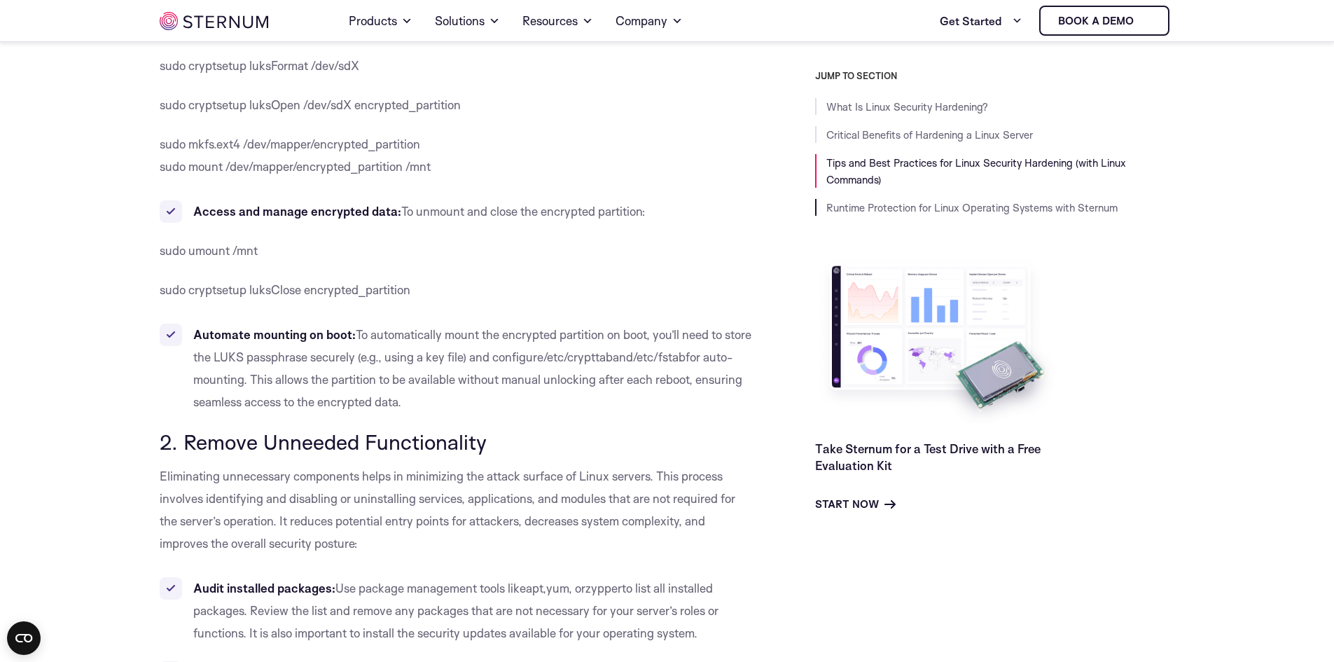
scroll to position [1601, 0]
drag, startPoint x: 502, startPoint y: 208, endPoint x: 621, endPoint y: 210, distance: 119.1
click at [621, 211] on span "To unmount and close the encrypted partition:" at bounding box center [523, 209] width 244 height 15
click at [621, 210] on span "To unmount and close the encrypted partition:" at bounding box center [523, 209] width 244 height 15
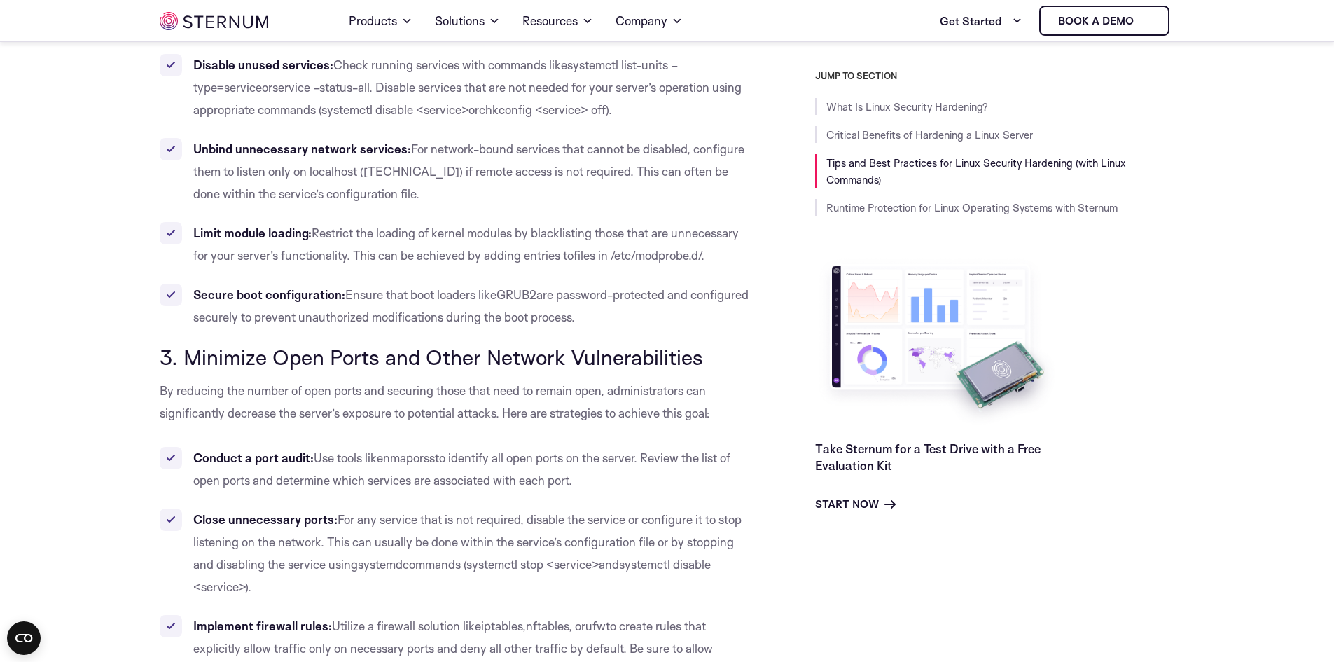
scroll to position [2232, 0]
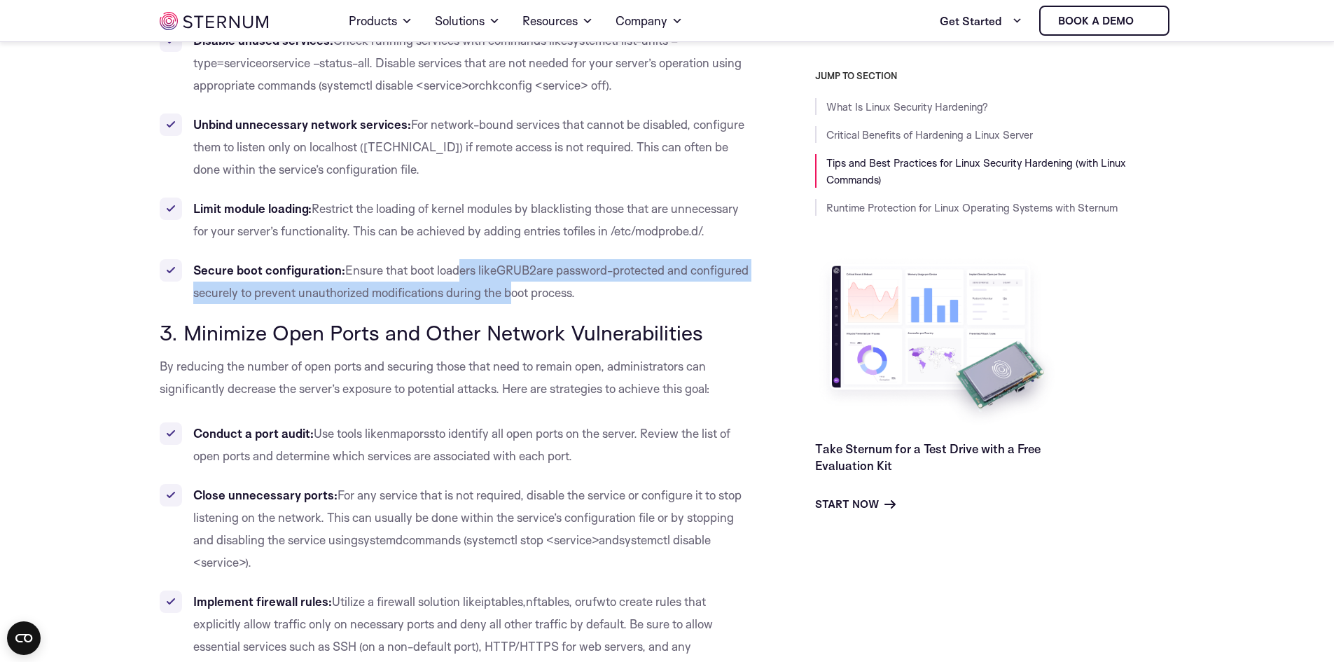
drag, startPoint x: 464, startPoint y: 268, endPoint x: 592, endPoint y: 283, distance: 129.1
click at [589, 283] on li "Secure boot configuration: Ensure that boot loaders like GRUB2 are password-pro…" at bounding box center [456, 281] width 593 height 45
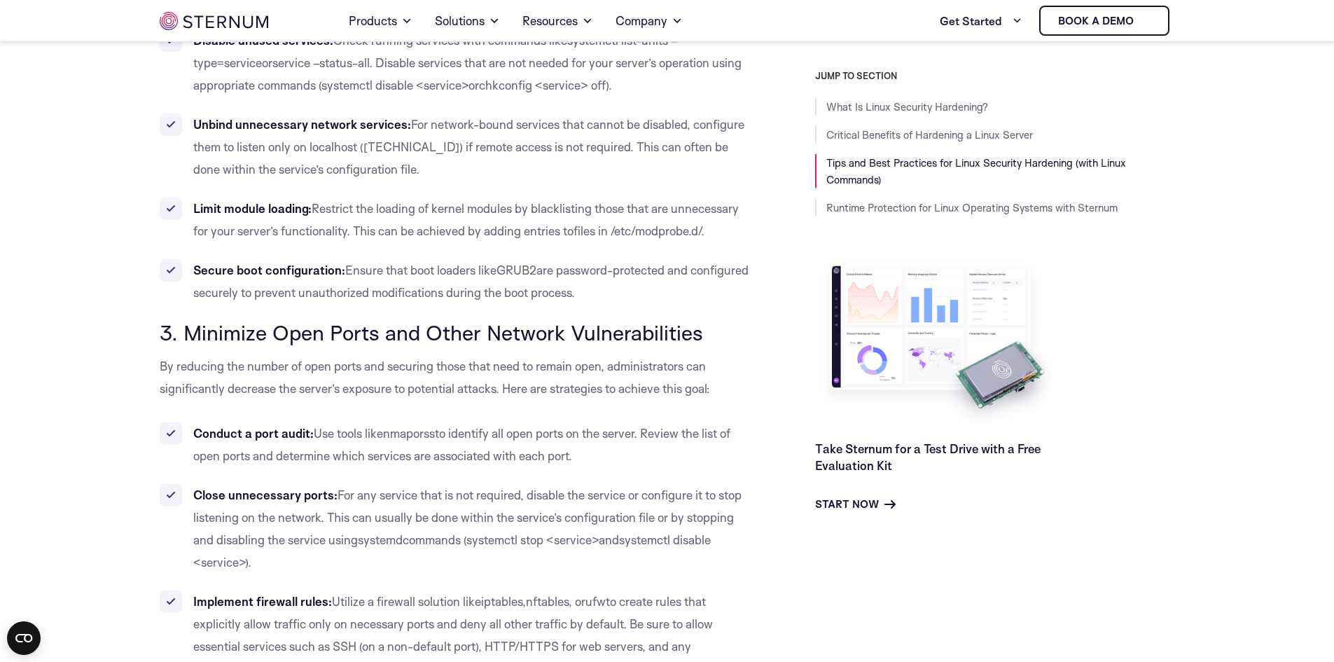
click at [592, 283] on li "Secure boot configuration: Ensure that boot loaders like GRUB2 are password-pro…" at bounding box center [456, 281] width 593 height 45
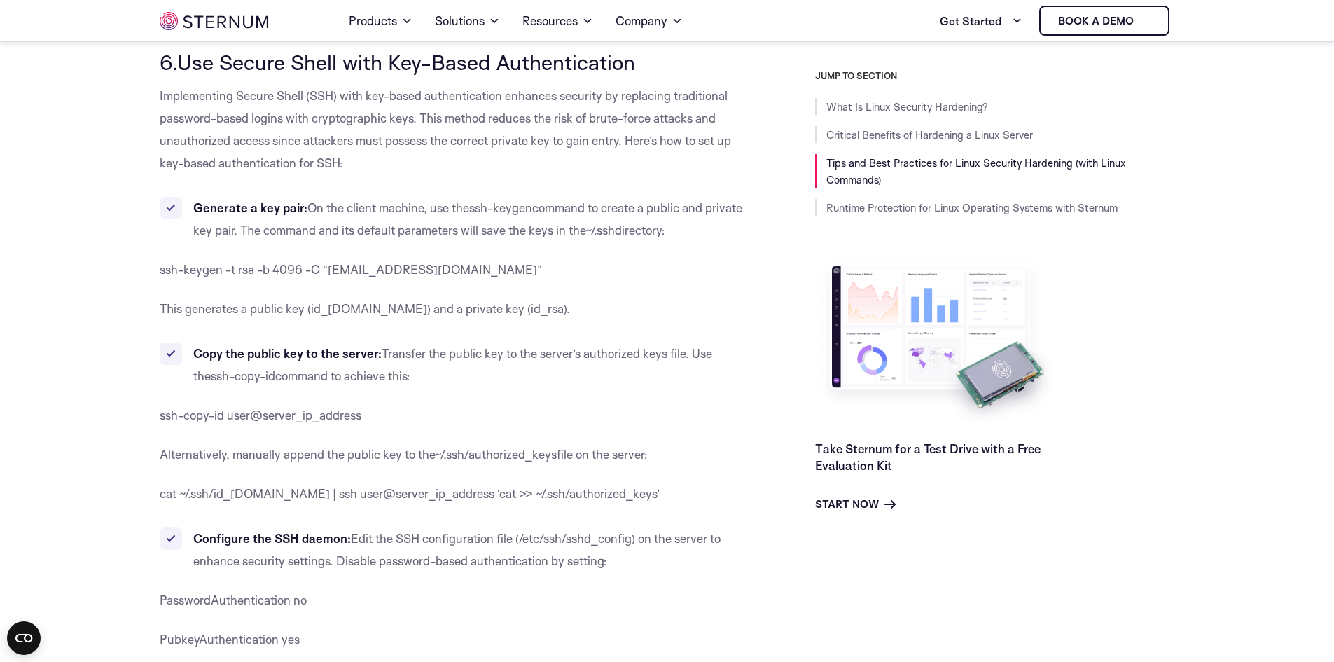
scroll to position [4473, 0]
drag, startPoint x: 544, startPoint y: 285, endPoint x: 621, endPoint y: 284, distance: 76.4
click at [621, 345] on span "Transfer the public key to the server’s authorized keys file. Use the" at bounding box center [452, 363] width 519 height 37
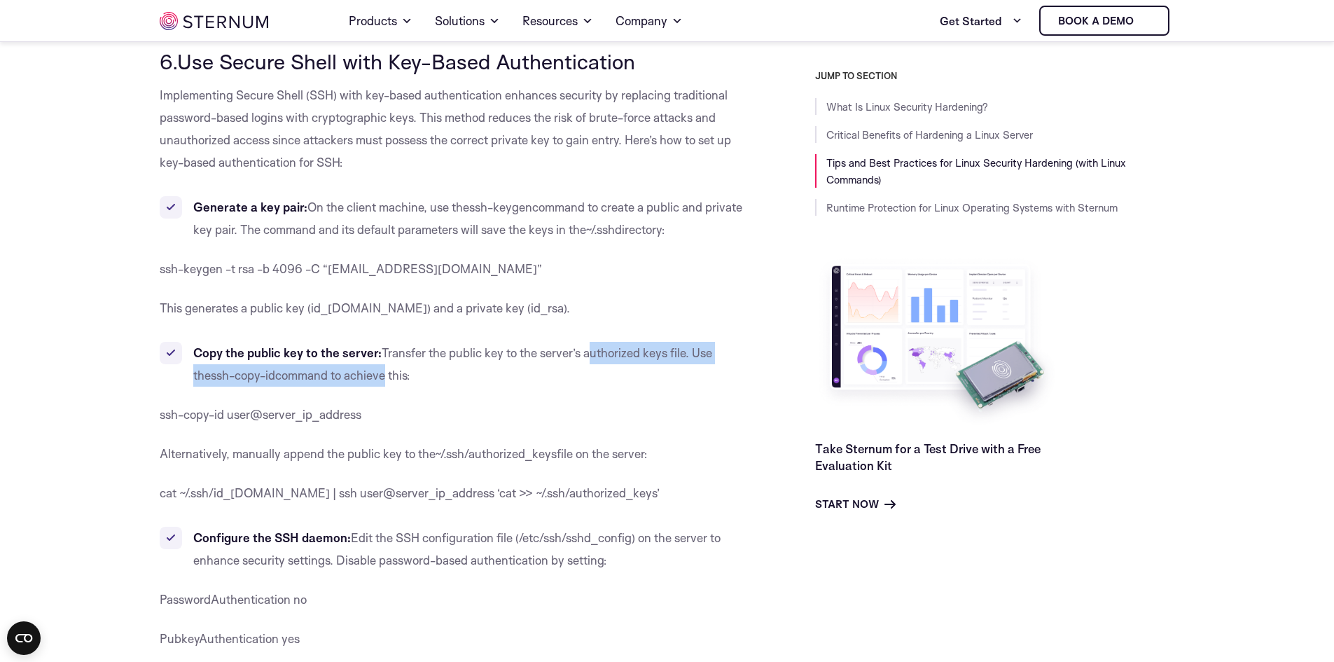
drag, startPoint x: 621, startPoint y: 284, endPoint x: 338, endPoint y: 313, distance: 284.5
click at [338, 342] on li "Copy the public key to the server: Transfer the public key to the server’s auth…" at bounding box center [456, 364] width 593 height 45
click at [338, 368] on span "command to achieve this:" at bounding box center [342, 375] width 135 height 15
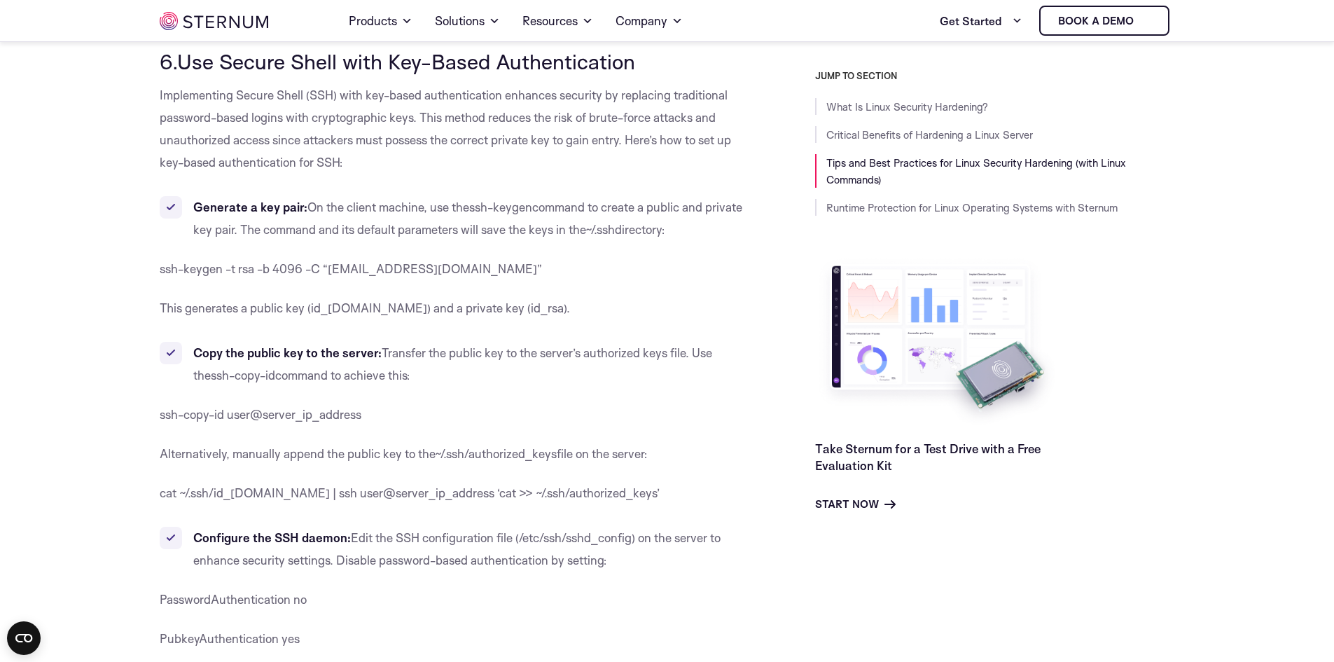
drag, startPoint x: 338, startPoint y: 313, endPoint x: 527, endPoint y: 386, distance: 202.7
click at [527, 446] on span "~/.ssh/authorized_keys" at bounding box center [496, 453] width 122 height 15
drag, startPoint x: 527, startPoint y: 385, endPoint x: 210, endPoint y: 387, distance: 317.3
click at [211, 443] on p "Alternatively, manually append the public key to the ~/.ssh/authorized_keys fil…" at bounding box center [456, 454] width 593 height 22
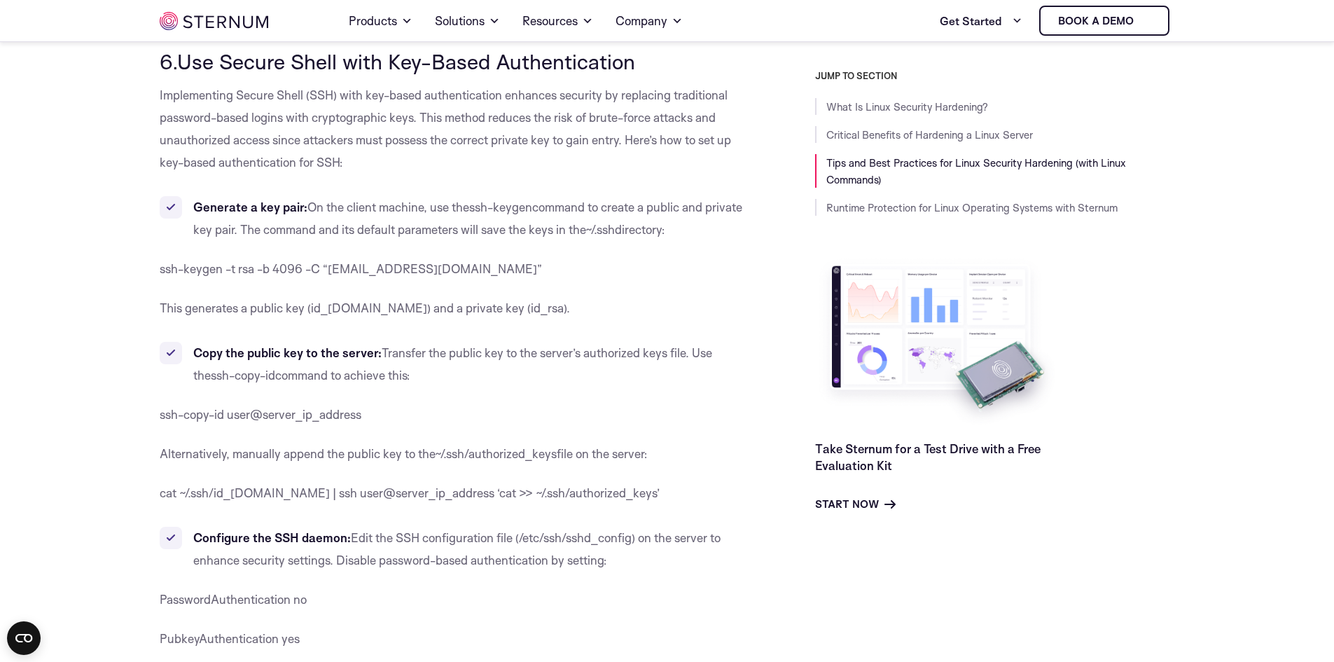
click at [207, 446] on span "Alternatively, manually append the public key to the" at bounding box center [297, 453] width 275 height 15
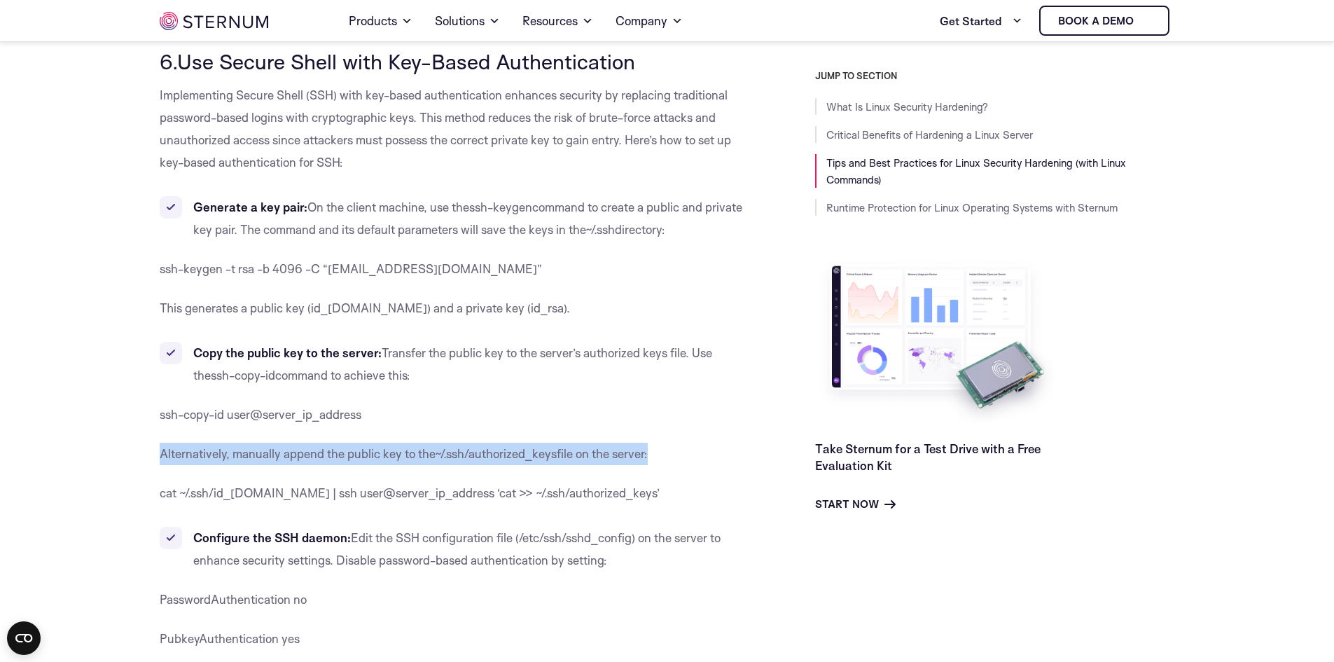
drag, startPoint x: 207, startPoint y: 386, endPoint x: 617, endPoint y: 372, distance: 410.0
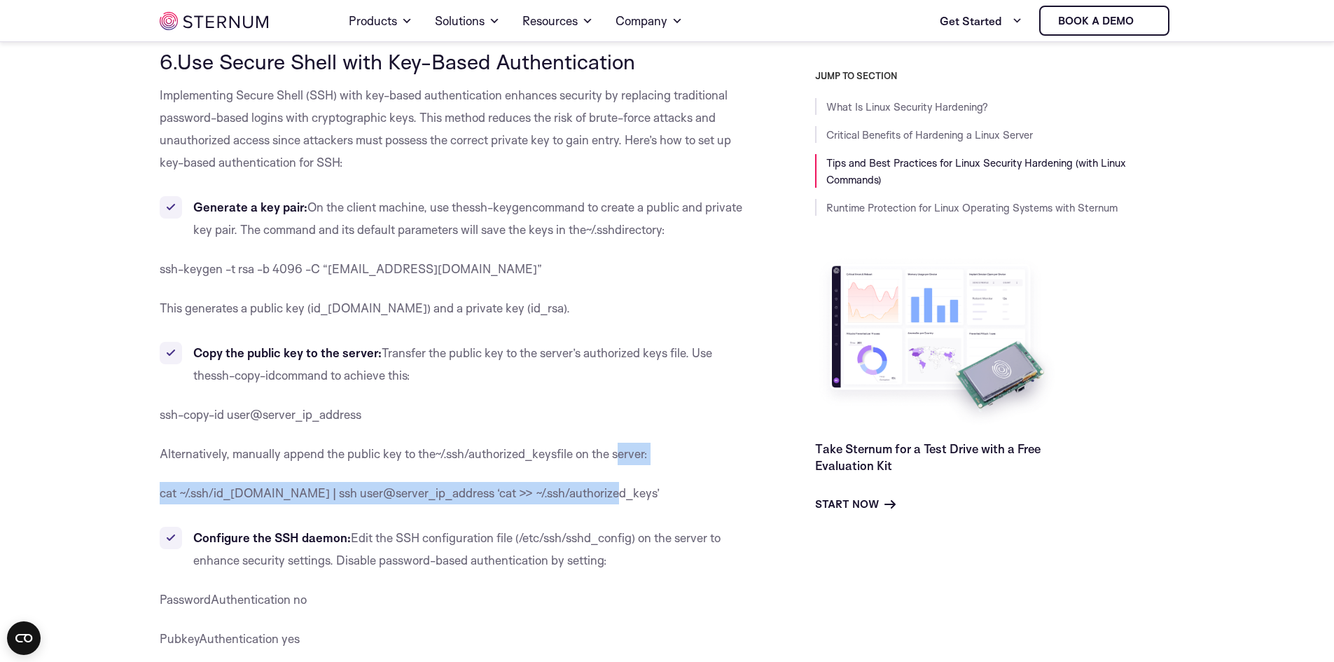
drag, startPoint x: 617, startPoint y: 372, endPoint x: 588, endPoint y: 424, distance: 59.6
click at [588, 485] on span "cat ~/.ssh/id_[DOMAIN_NAME] | ssh user@server_ip_address ‘cat >> ~/.ssh/authori…" at bounding box center [410, 492] width 500 height 15
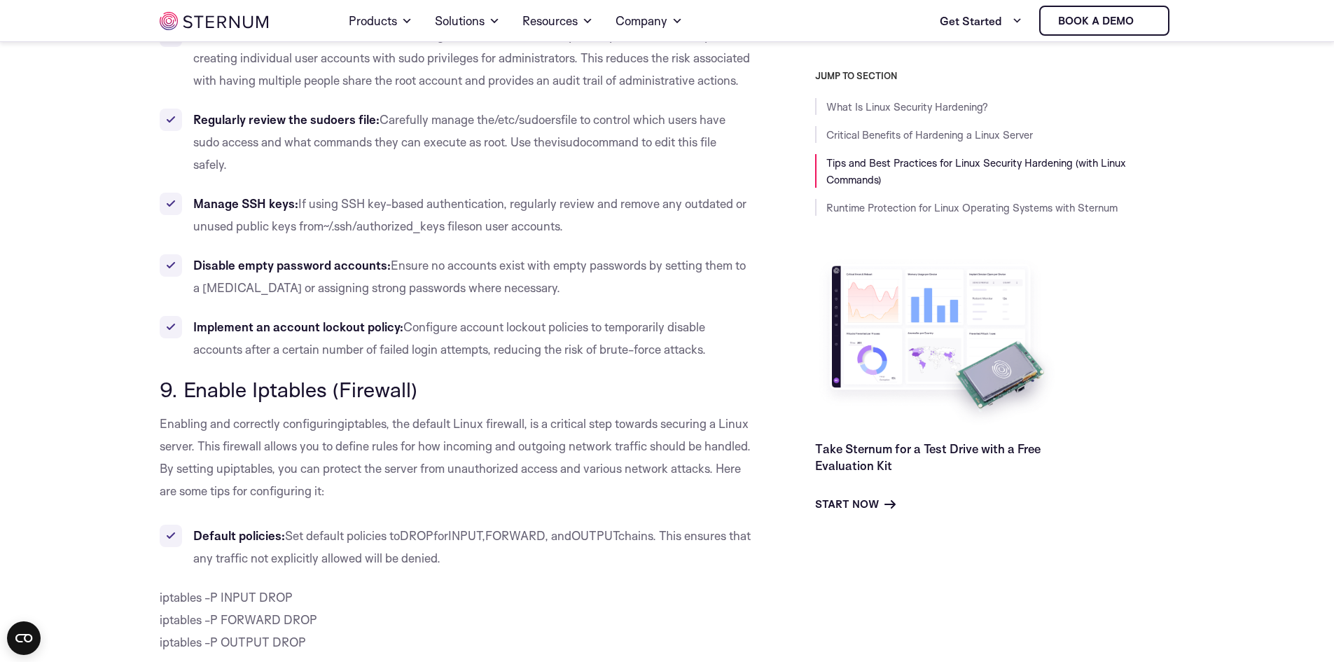
scroll to position [6855, 0]
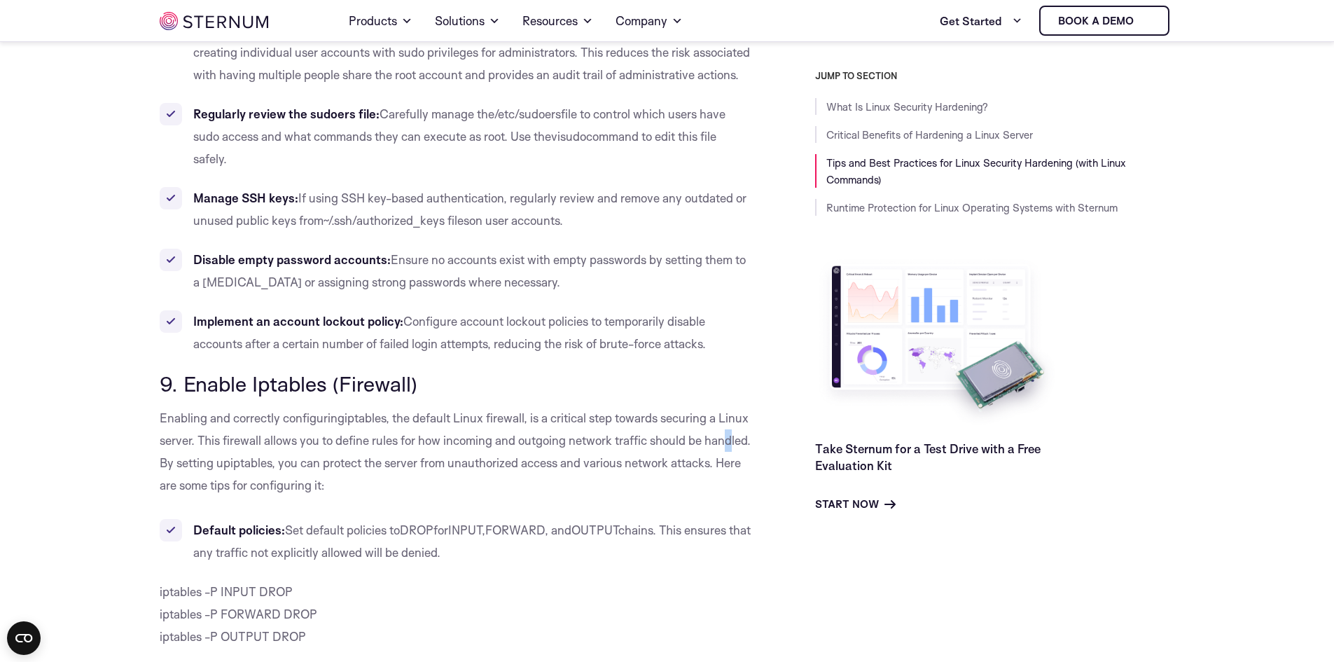
drag, startPoint x: 176, startPoint y: 398, endPoint x: 183, endPoint y: 403, distance: 9.0
click at [183, 407] on p "Enabling and correctly configuring iptables , the default Linux firewall, is a …" at bounding box center [456, 452] width 593 height 90
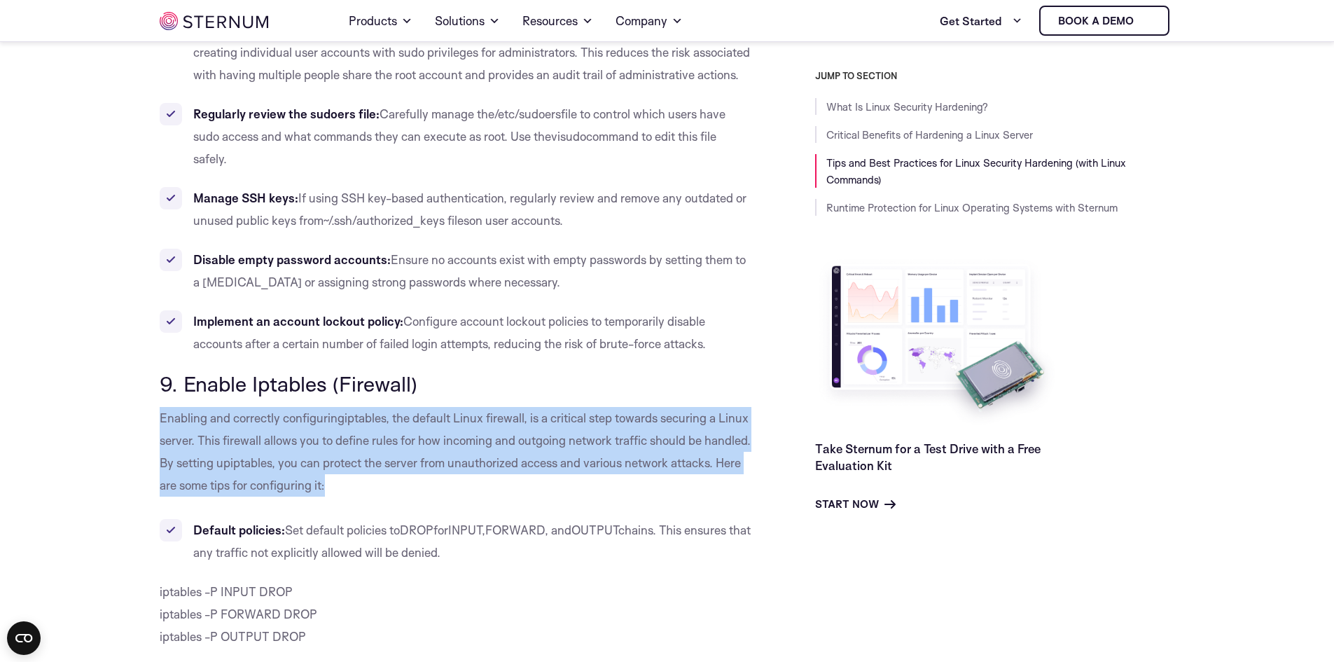
click at [183, 407] on p "Enabling and correctly configuring iptables , the default Linux firewall, is a …" at bounding box center [456, 452] width 593 height 90
click at [188, 407] on p "Enabling and correctly configuring iptables , the default Linux firewall, is a …" at bounding box center [456, 452] width 593 height 90
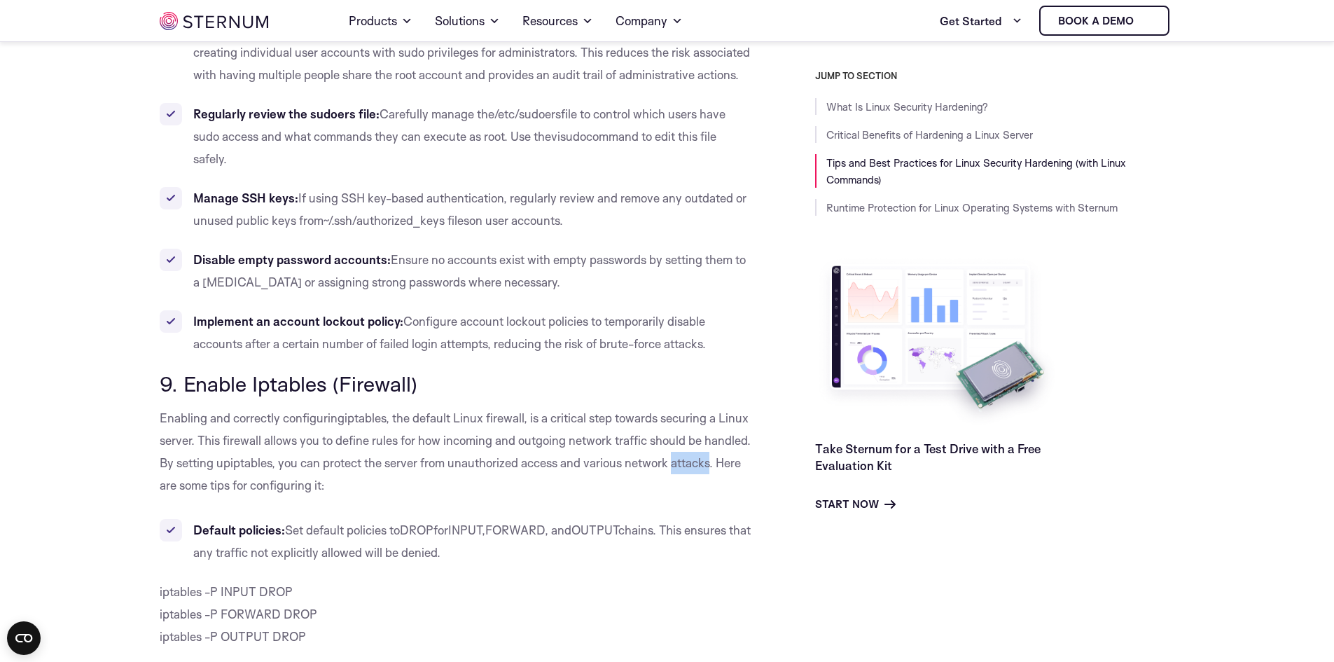
click at [188, 407] on p "Enabling and correctly configuring iptables , the default Linux firewall, is a …" at bounding box center [456, 452] width 593 height 90
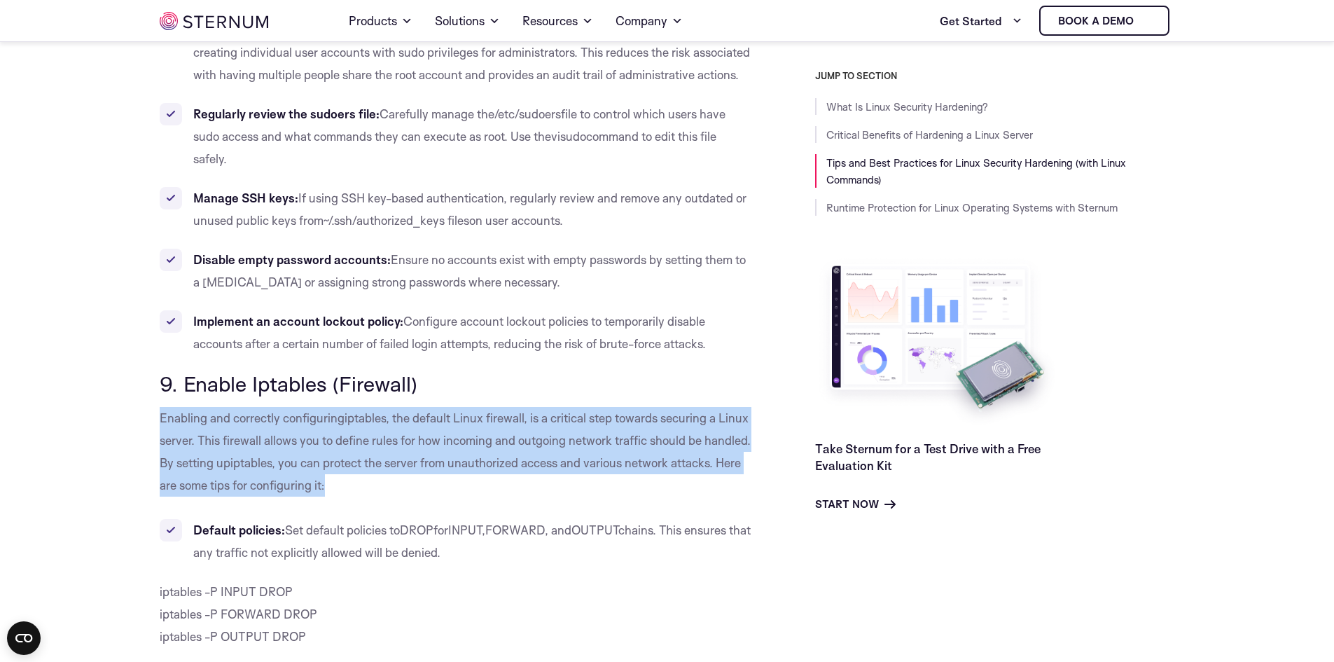
click at [188, 407] on p "Enabling and correctly configuring iptables , the default Linux firewall, is a …" at bounding box center [456, 452] width 593 height 90
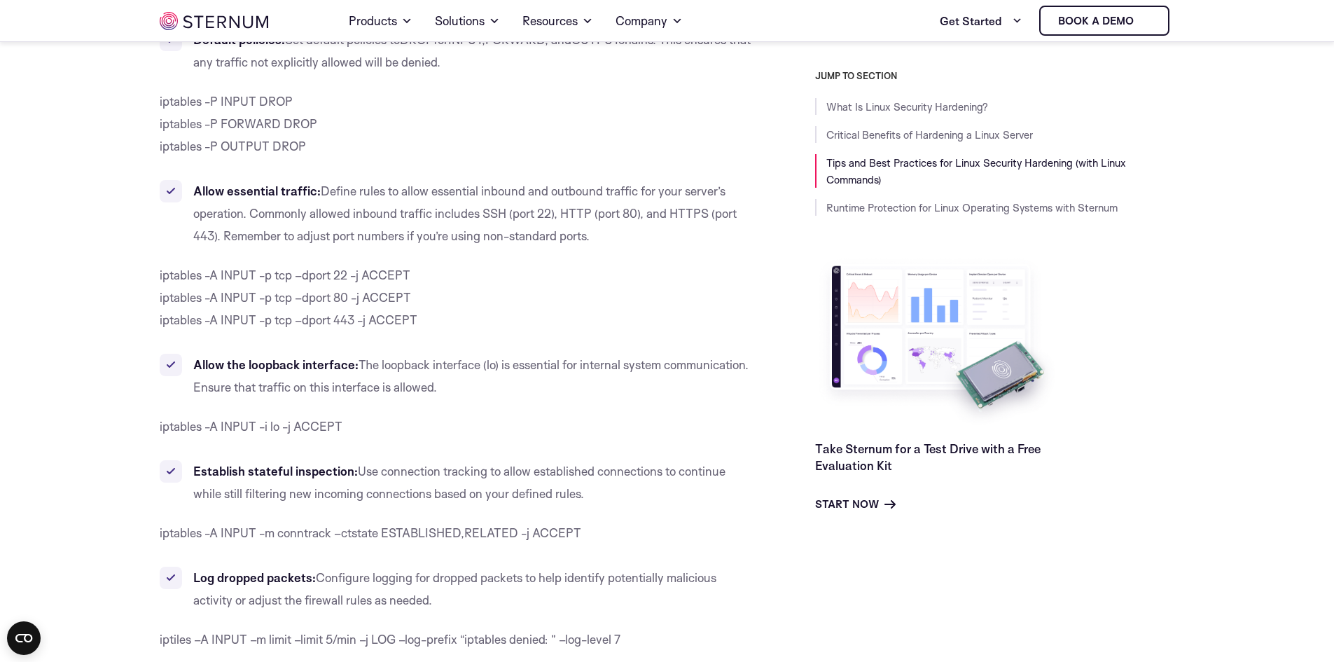
scroll to position [7556, 0]
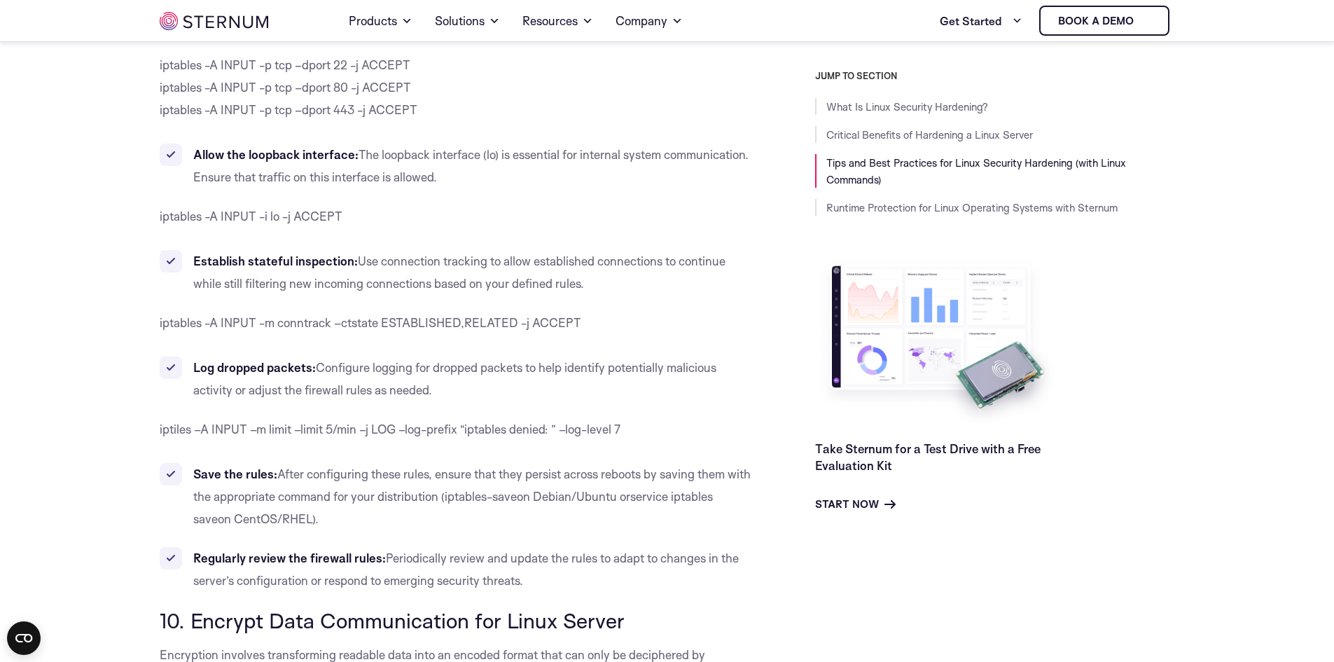
click at [277, 357] on li "Log dropped packets: Configure logging for dropped packets to help identify pot…" at bounding box center [456, 379] width 593 height 45
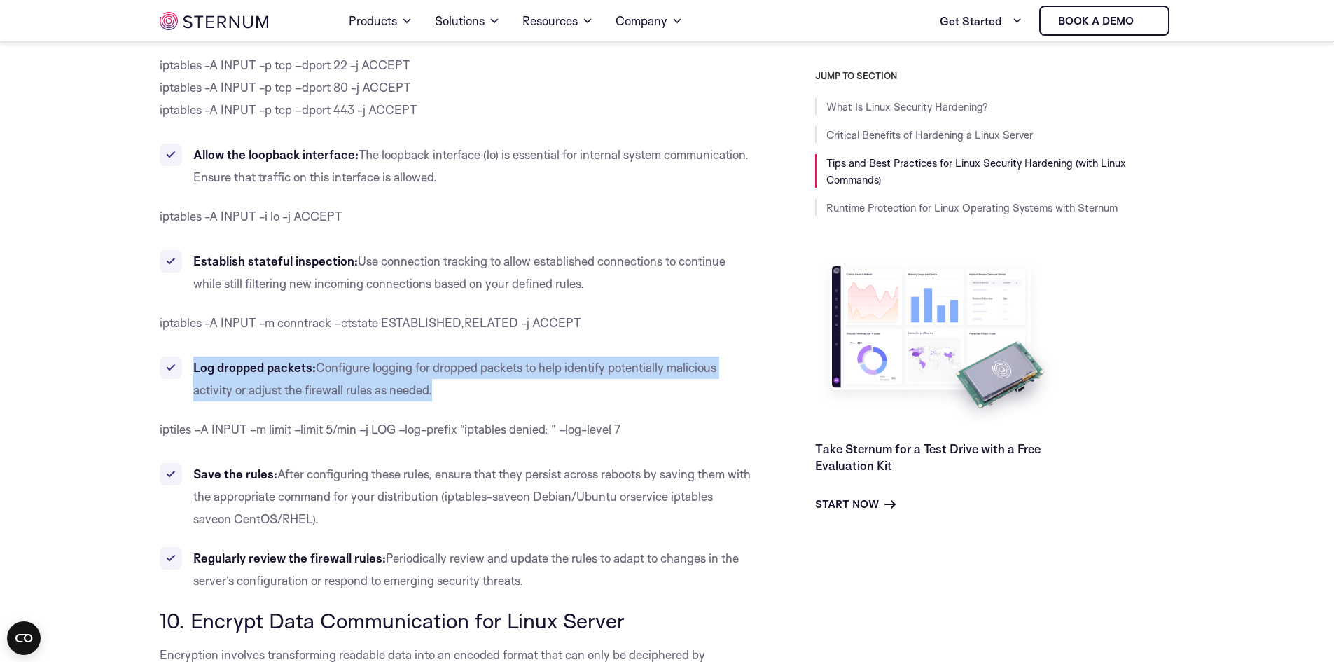
click at [277, 357] on li "Log dropped packets: Configure logging for dropped packets to help identify pot…" at bounding box center [456, 379] width 593 height 45
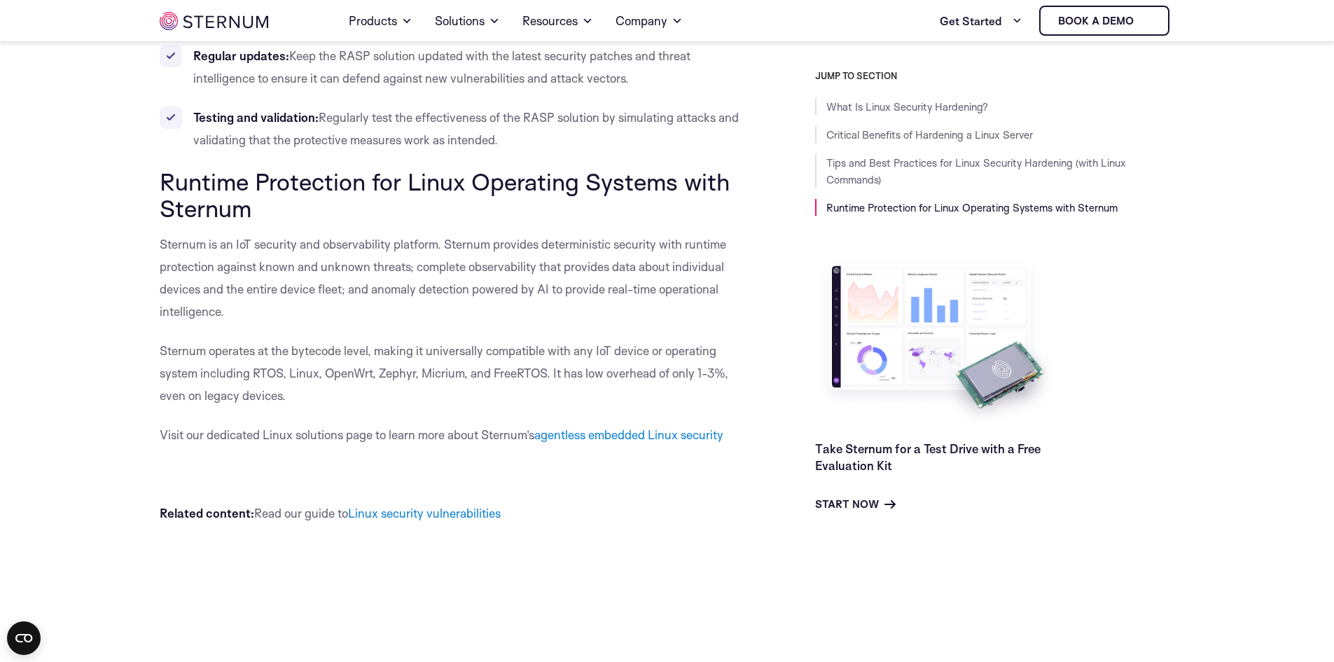
scroll to position [14210, 0]
